Goal: Transaction & Acquisition: Purchase product/service

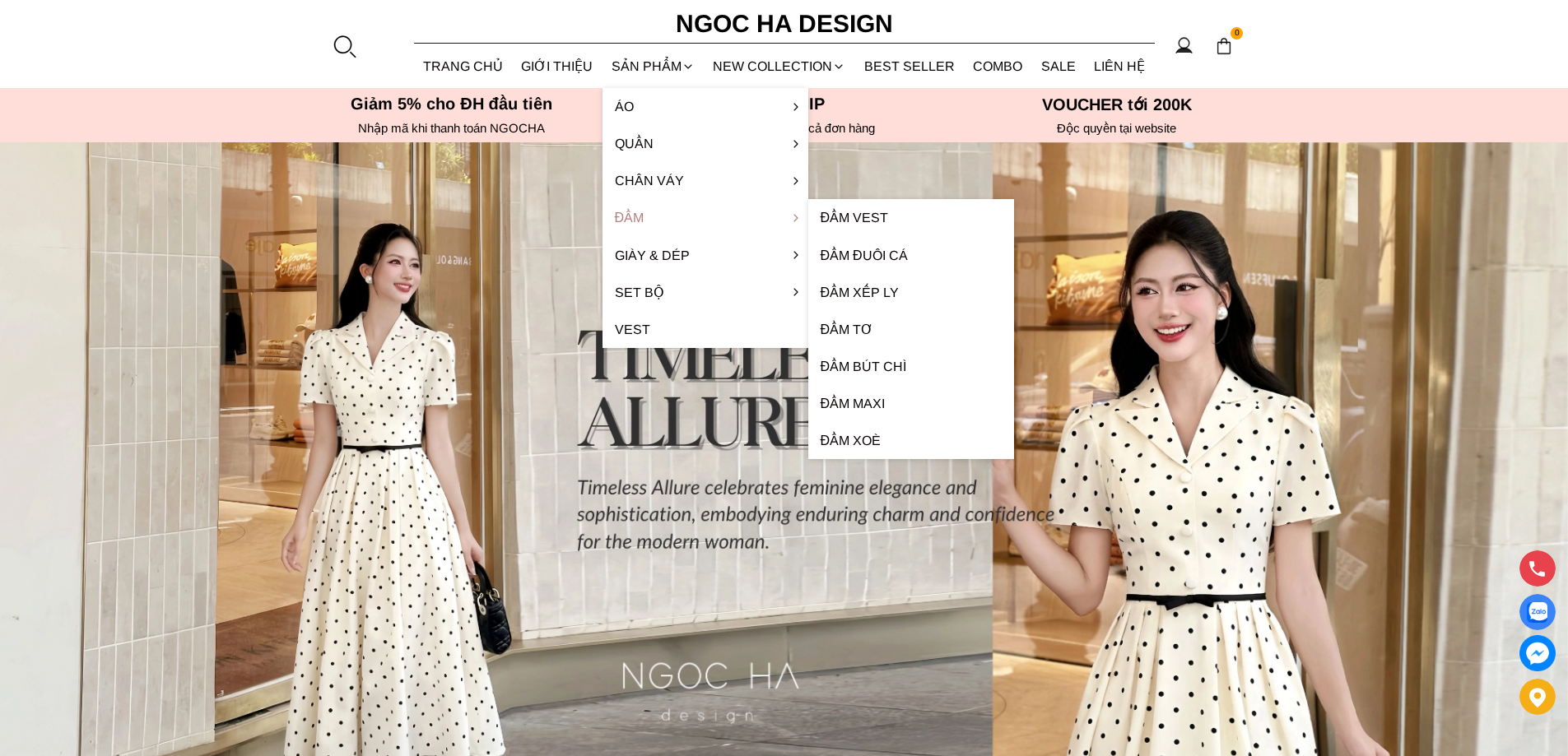
click at [649, 222] on link "Đầm" at bounding box center [706, 218] width 206 height 37
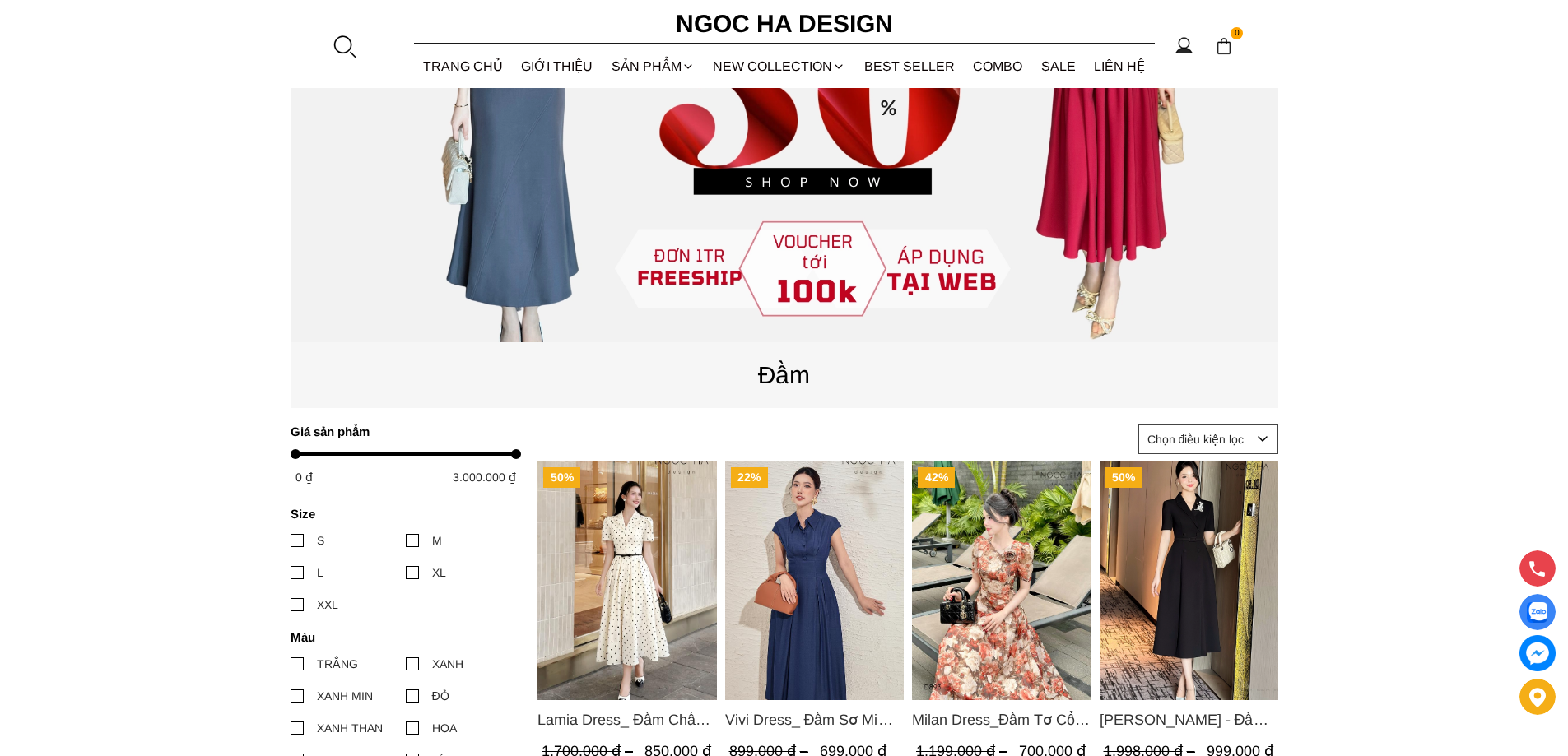
scroll to position [247, 0]
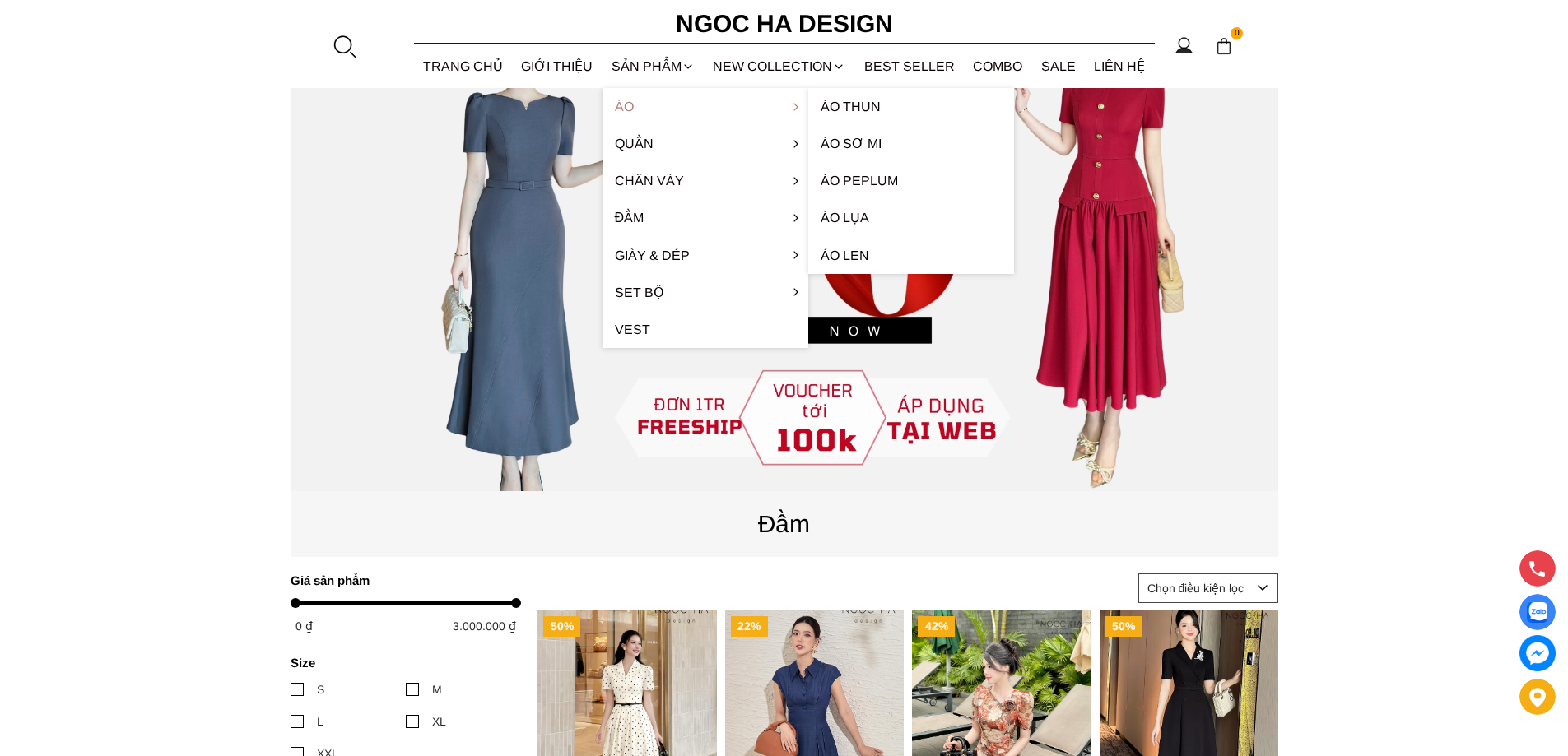
click at [642, 106] on link "Áo" at bounding box center [706, 106] width 206 height 37
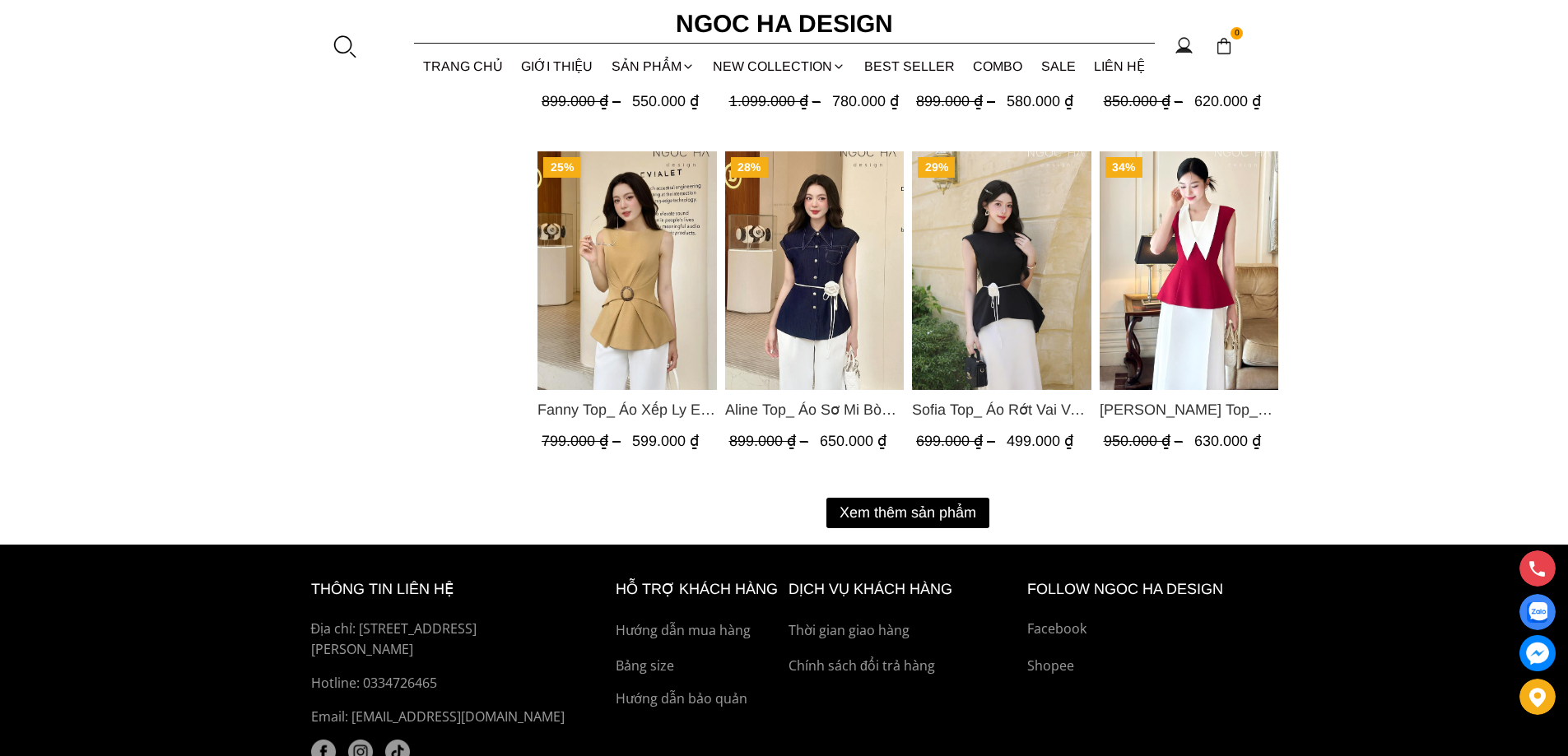
scroll to position [2058, 0]
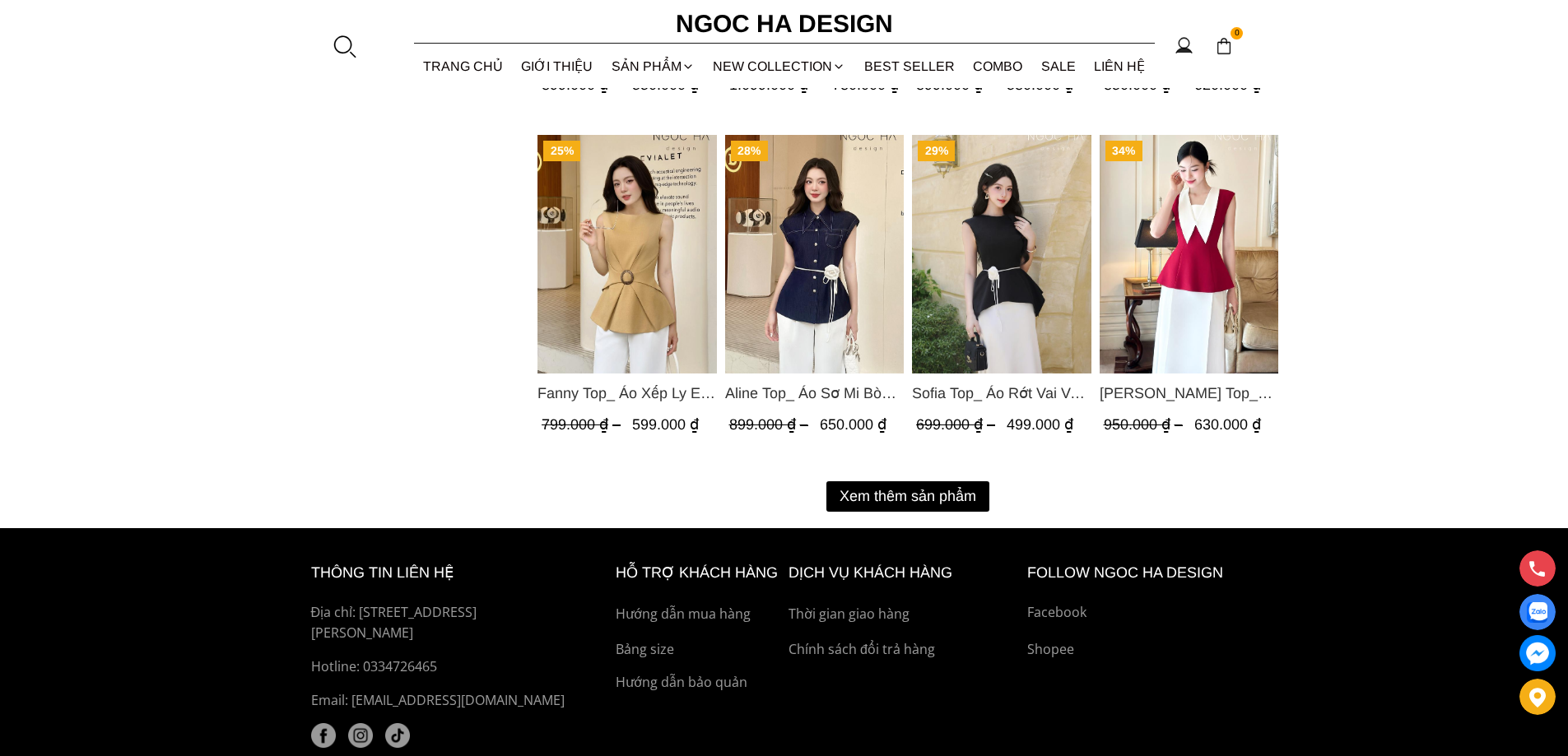
click at [867, 507] on button "Xem thêm sản phẩm" at bounding box center [907, 497] width 163 height 31
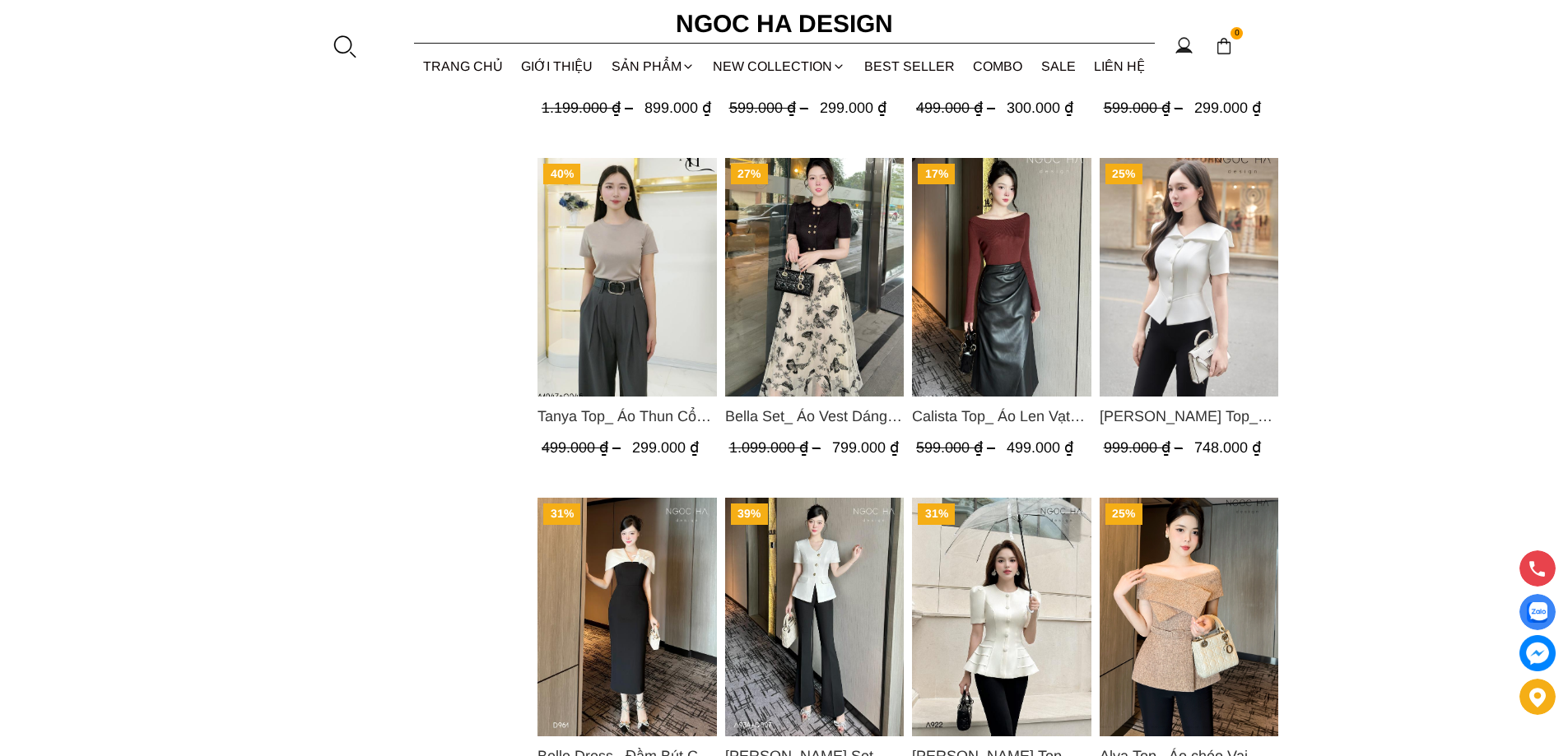
scroll to position [3292, 0]
